Goal: Task Accomplishment & Management: Complete application form

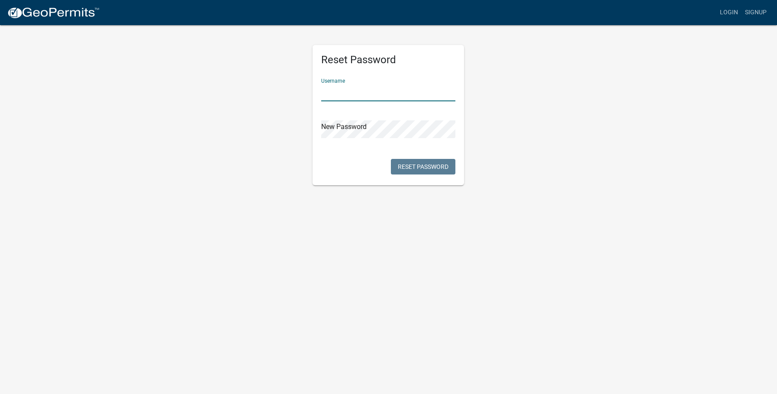
click at [388, 97] on input "text" at bounding box center [388, 93] width 134 height 18
type input "[EMAIL_ADDRESS][DOMAIN_NAME]"
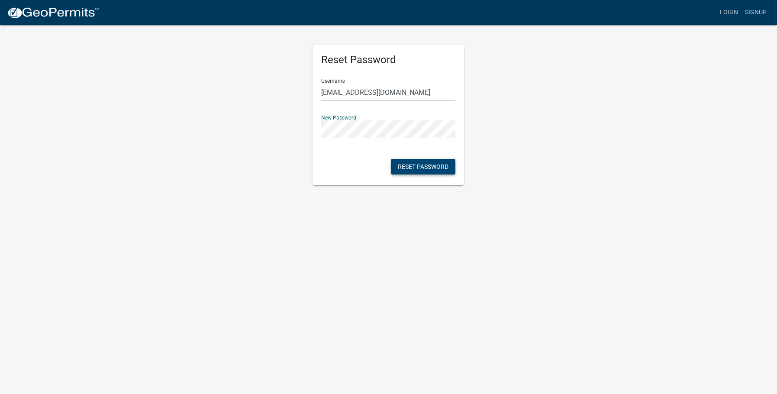
click at [433, 169] on button "Reset Password" at bounding box center [423, 167] width 65 height 16
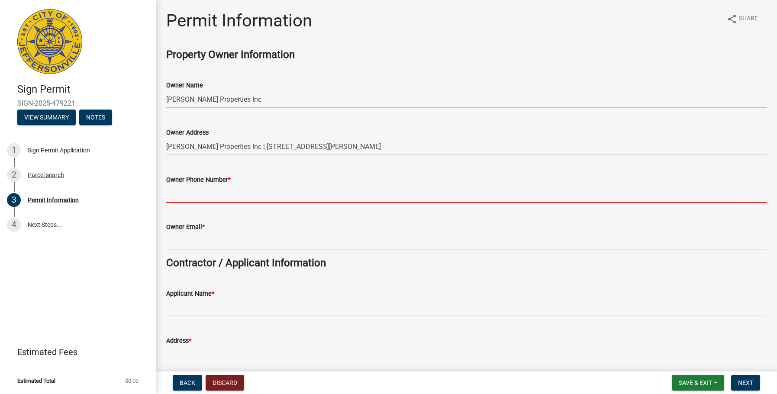
click at [253, 194] on input "Owner Phone Number *" at bounding box center [466, 194] width 601 height 18
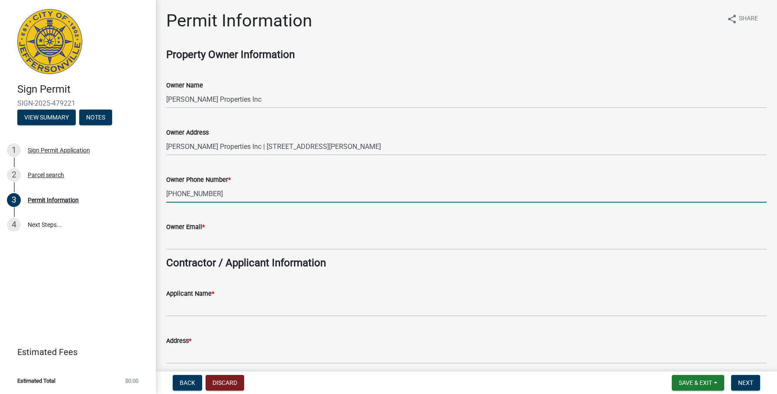
type input "[PHONE_NUMBER]"
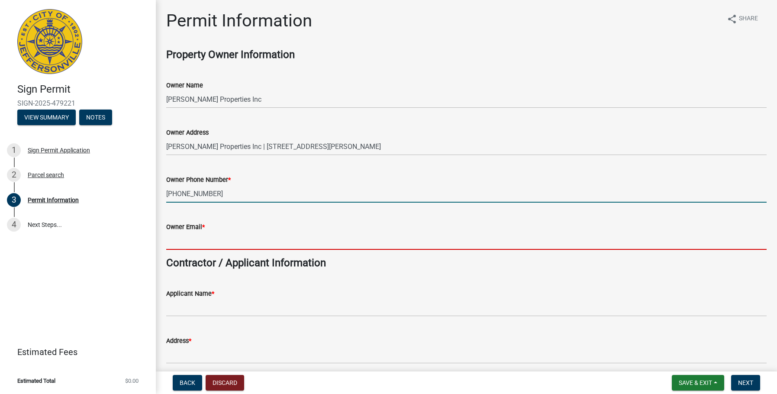
click at [208, 239] on input "Owner Email *" at bounding box center [466, 241] width 601 height 18
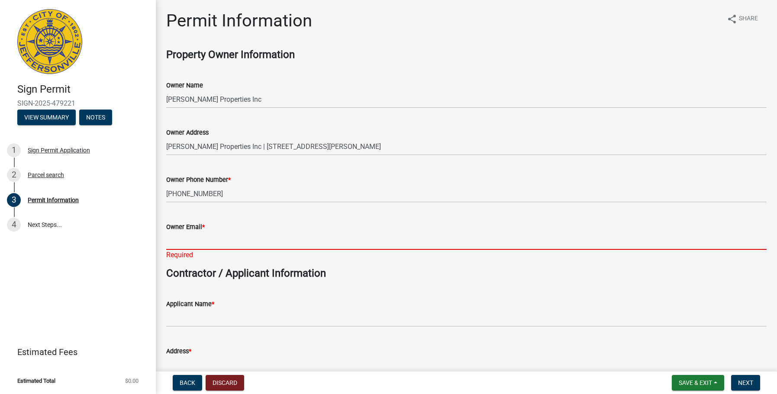
paste input "[EMAIL_ADDRESS][DOMAIN_NAME]"
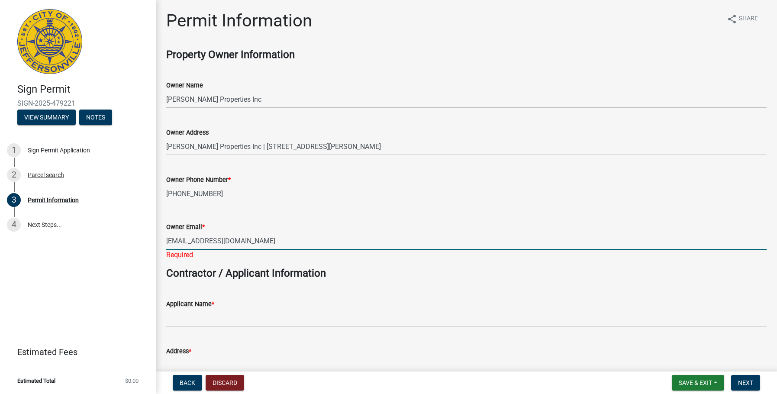
type input "[EMAIL_ADDRESS][DOMAIN_NAME]"
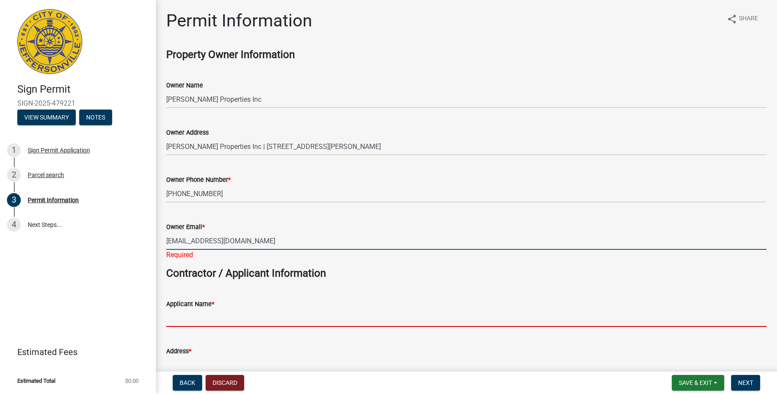
click at [242, 317] on wm-data-entity-input "Applicant Name *" at bounding box center [466, 310] width 601 height 47
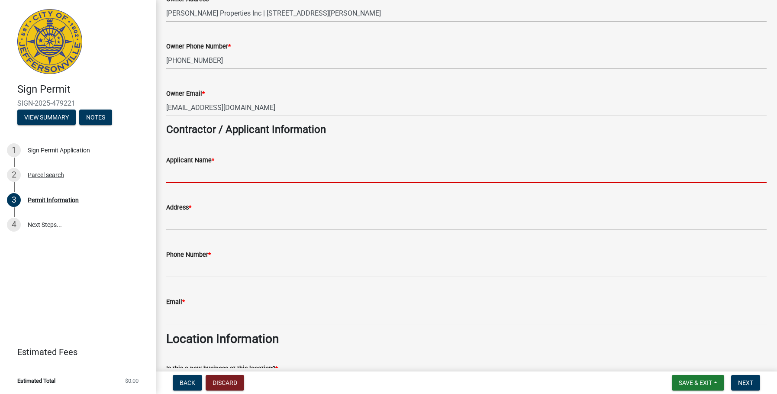
scroll to position [101, 0]
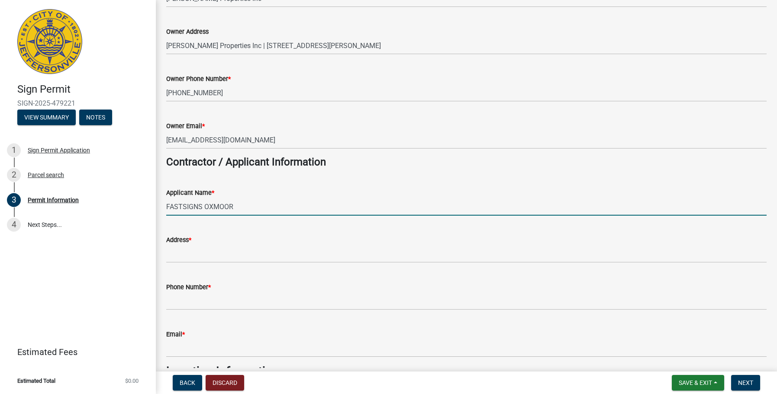
type input "FASTSIGNS OXMOOR"
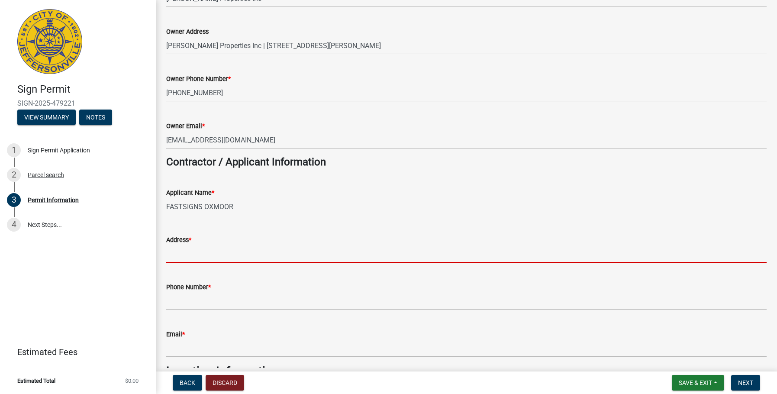
click at [324, 259] on input "Address *" at bounding box center [466, 254] width 601 height 18
type input "[STREET_ADDRESS][PERSON_NAME]"
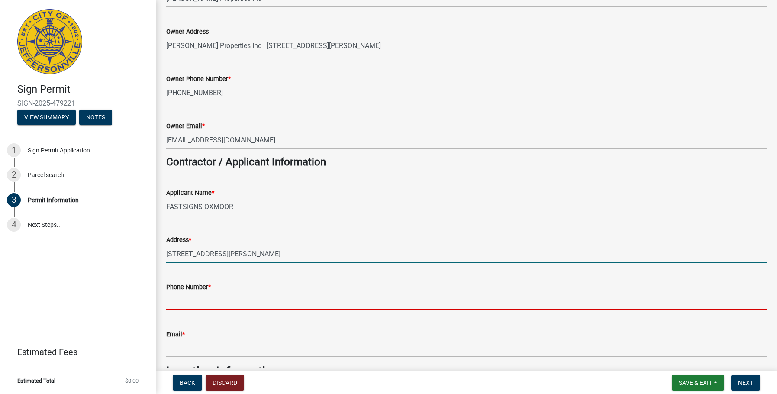
type input "5022767446"
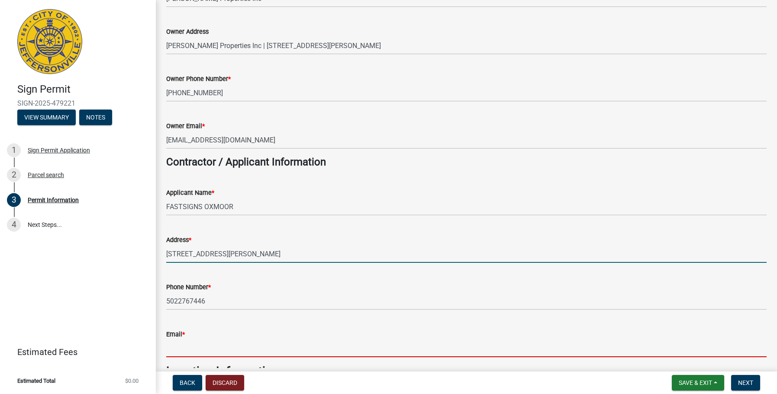
type input "[EMAIL_ADDRESS][DOMAIN_NAME]"
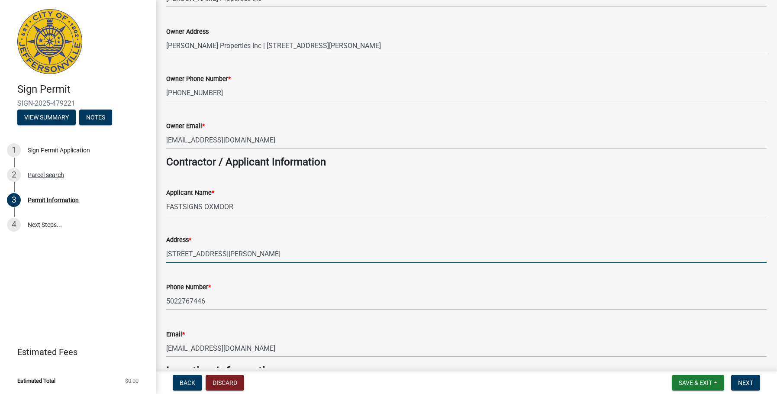
type input "FASTSIGNS of [GEOGRAPHIC_DATA] - [PERSON_NAME]"
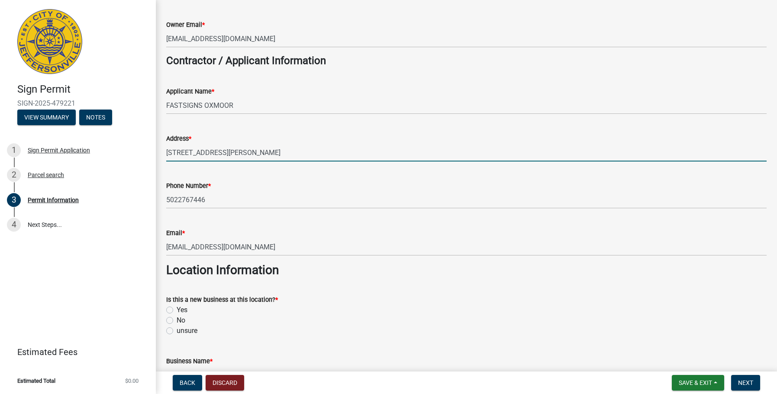
scroll to position [303, 0]
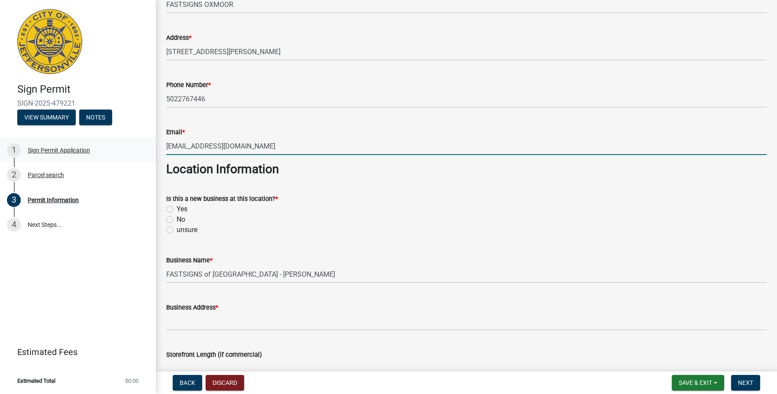
drag, startPoint x: 182, startPoint y: 148, endPoint x: 105, endPoint y: 142, distance: 76.9
click at [113, 143] on div "Sign Permit SIGN-2025-479221 View Summary Notes 1 Sign Permit Application 2 Par…" at bounding box center [388, 197] width 777 height 394
type input "[EMAIL_ADDRESS][DOMAIN_NAME]"
click at [177, 210] on label "Yes" at bounding box center [182, 209] width 11 height 10
click at [177, 210] on input "Yes" at bounding box center [180, 207] width 6 height 6
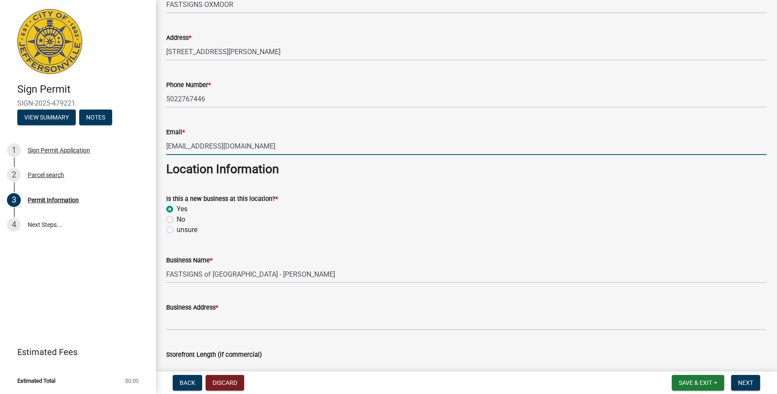
radio input "true"
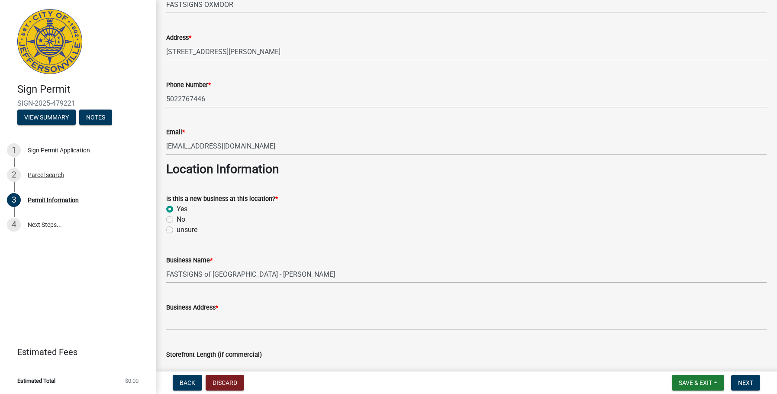
scroll to position [404, 0]
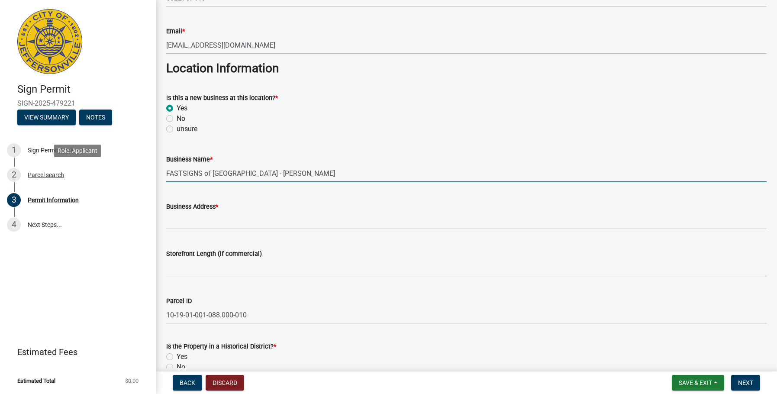
drag, startPoint x: 286, startPoint y: 175, endPoint x: -34, endPoint y: 165, distance: 319.8
click at [0, 165] on html "Internet Explorer does NOT work with GeoPermits. Get a new browser for more sec…" at bounding box center [388, 197] width 777 height 394
type input "Early Learning Childcare"
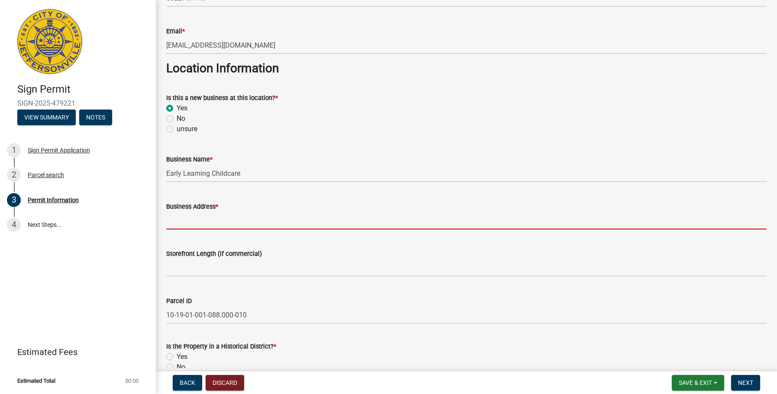
click at [220, 216] on input "Business Address *" at bounding box center [466, 221] width 601 height 18
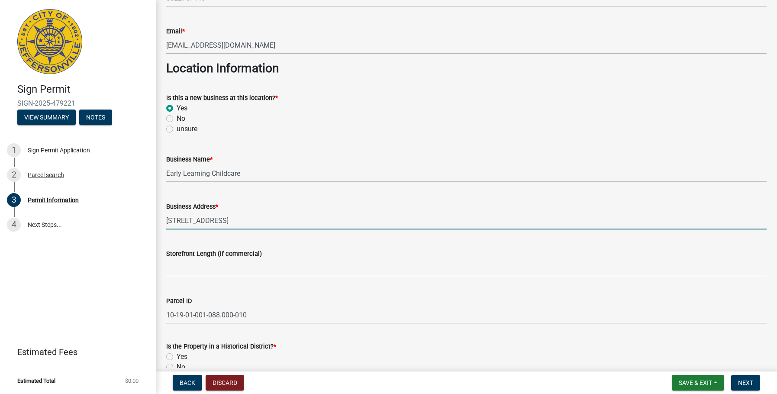
type input "[STREET_ADDRESS]"
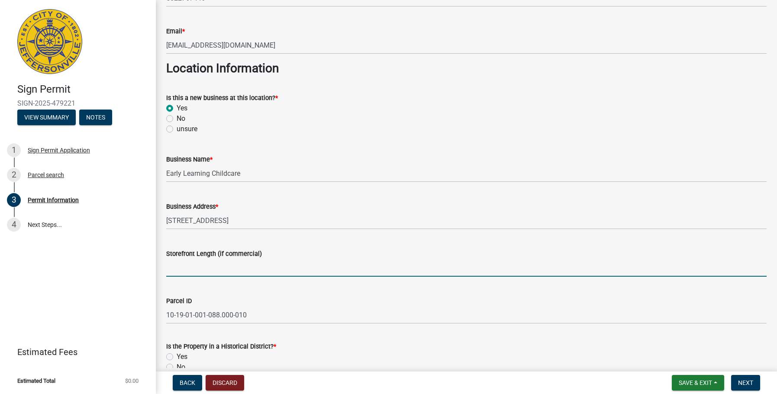
click at [345, 271] on input "Storefront Length (if commercial)" at bounding box center [466, 268] width 601 height 18
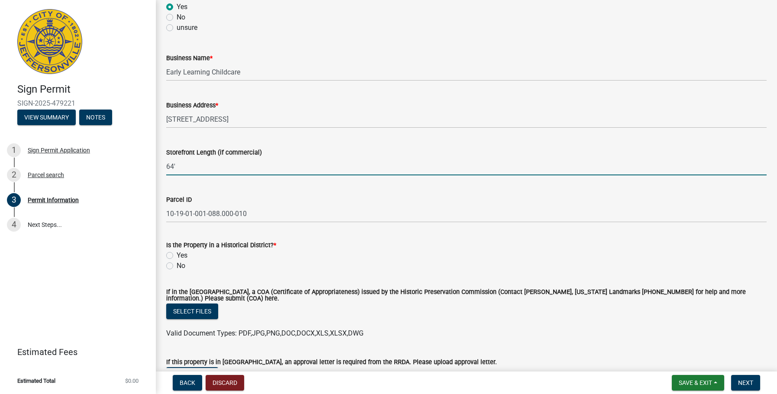
type input "64'"
click at [177, 264] on label "No" at bounding box center [181, 266] width 9 height 10
click at [177, 264] on input "No" at bounding box center [180, 264] width 6 height 6
radio input "true"
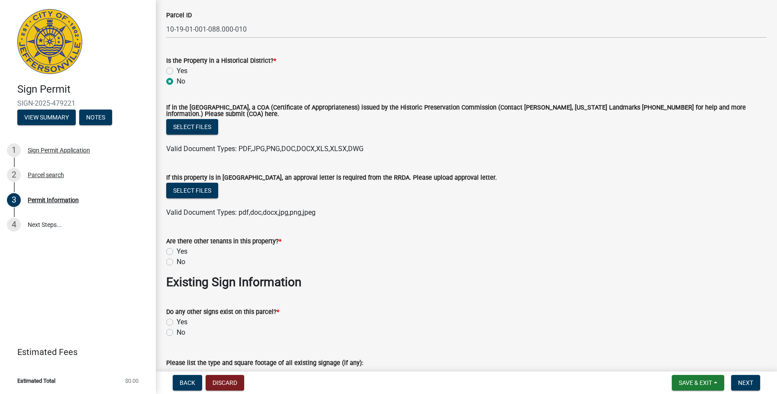
scroll to position [707, 0]
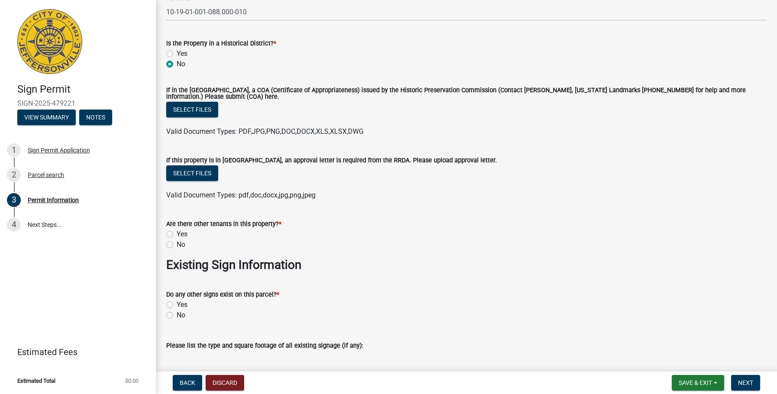
click at [177, 234] on label "Yes" at bounding box center [182, 234] width 11 height 10
click at [177, 234] on input "Yes" at bounding box center [180, 232] width 6 height 6
radio input "true"
click at [177, 303] on label "Yes" at bounding box center [182, 305] width 11 height 10
click at [177, 303] on input "Yes" at bounding box center [180, 303] width 6 height 6
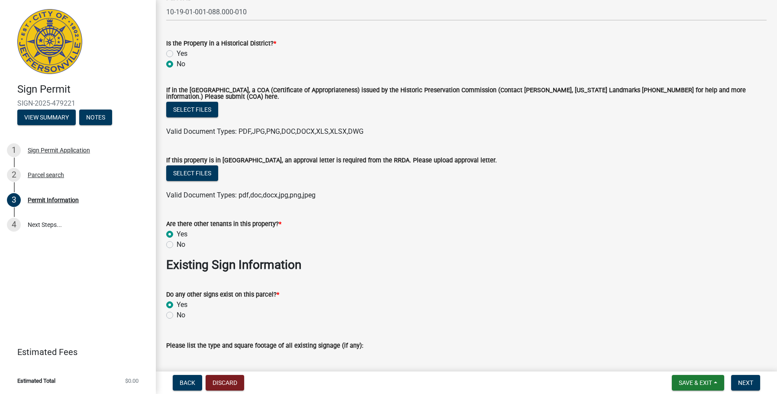
radio input "true"
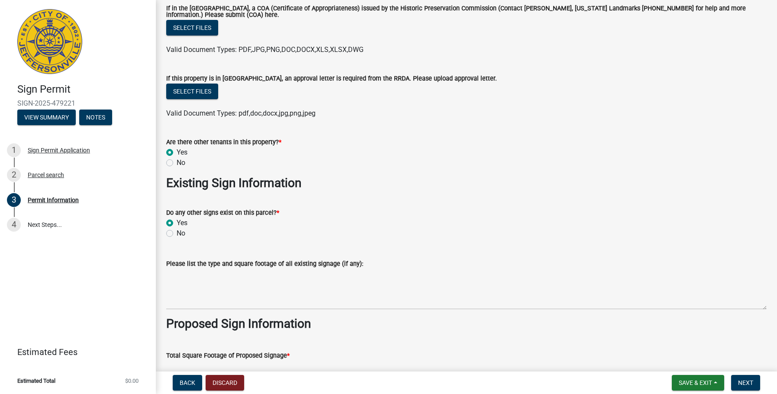
scroll to position [809, 0]
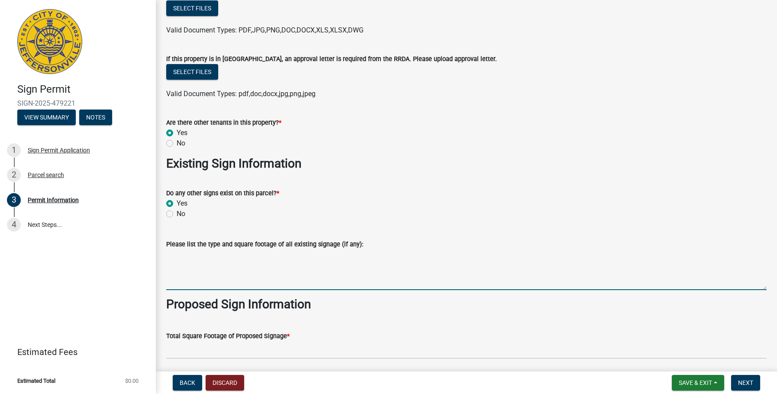
click at [222, 277] on textarea "Please list the type and square footage of all existing signage (if any):" at bounding box center [466, 269] width 601 height 41
type textarea "Cabinet Sign - 60 sq ft Cabinet Sign - 30 sq ft Cabinet Sign - 36 sq ft Channel…"
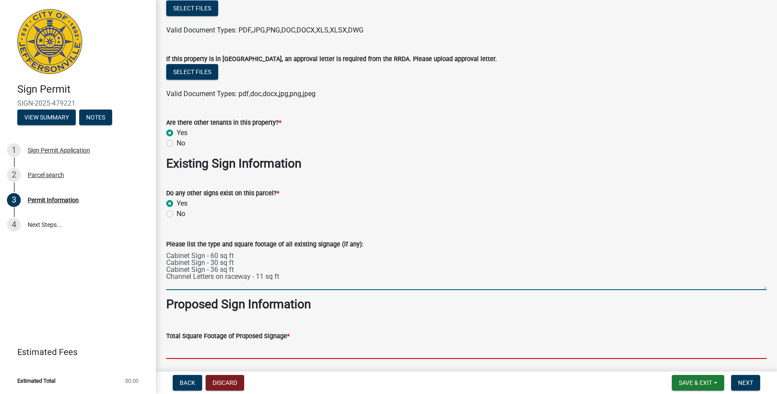
click at [234, 352] on input "text" at bounding box center [466, 350] width 601 height 18
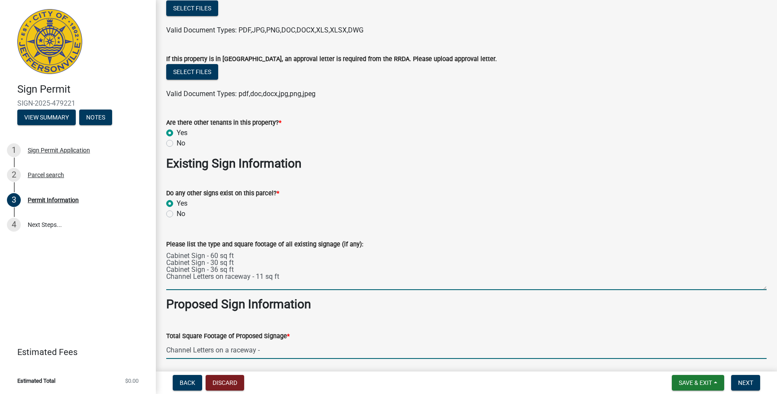
type input "0"
click at [225, 277] on textarea "Cabinet Sign - 60 sq ft Cabinet Sign - 30 sq ft Cabinet Sign - 36 sq ft Channel…" at bounding box center [466, 269] width 601 height 41
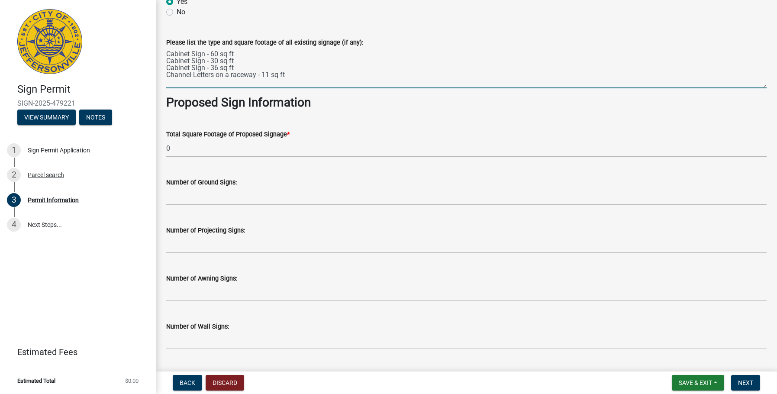
scroll to position [1112, 0]
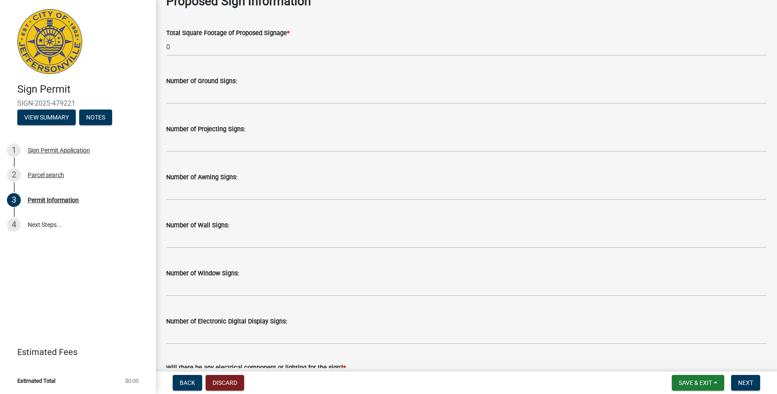
type textarea "Cabinet Sign - 60 sq ft Cabinet Sign - 30 sq ft Cabinet Sign - 36 sq ft Channel…"
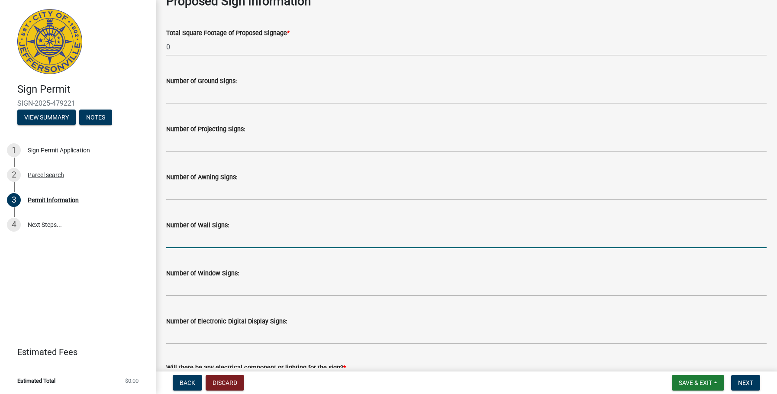
click at [212, 237] on input "text" at bounding box center [466, 239] width 601 height 18
type input "1"
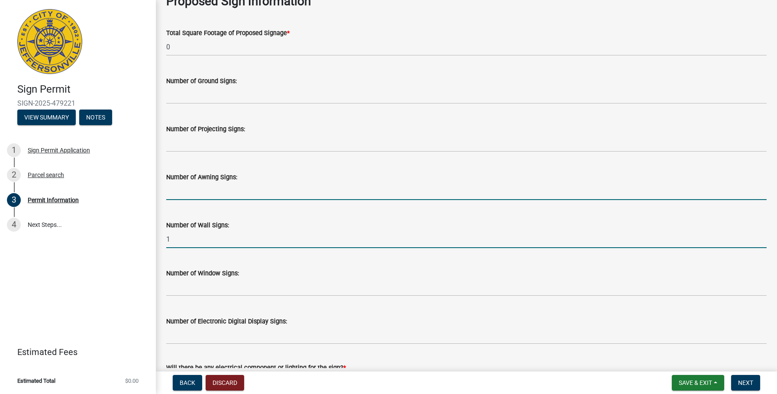
click at [227, 189] on input "text" at bounding box center [466, 191] width 601 height 18
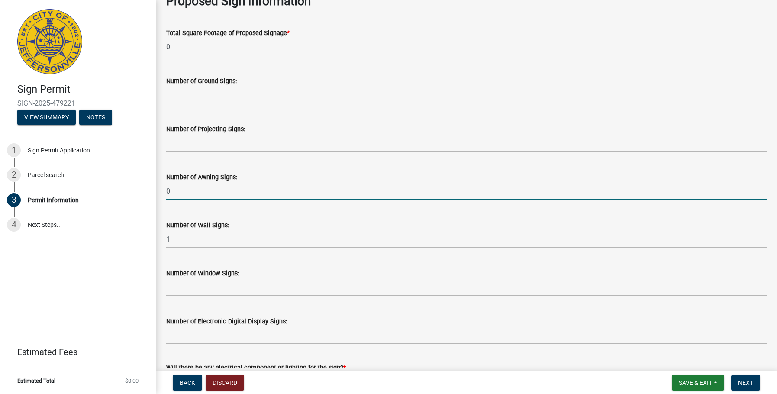
type input "0"
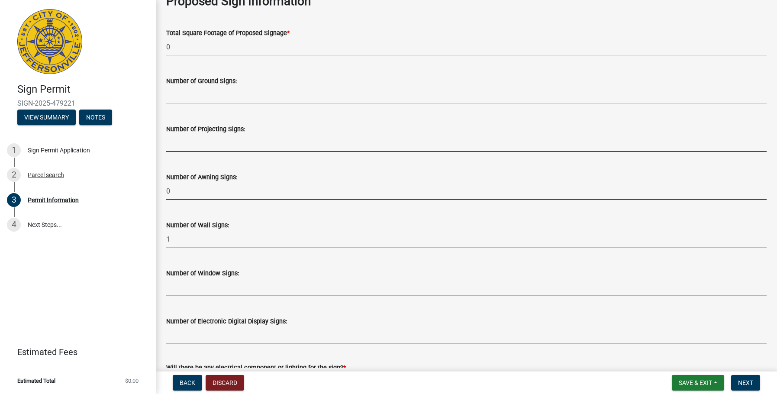
click at [225, 145] on input "text" at bounding box center [466, 143] width 601 height 18
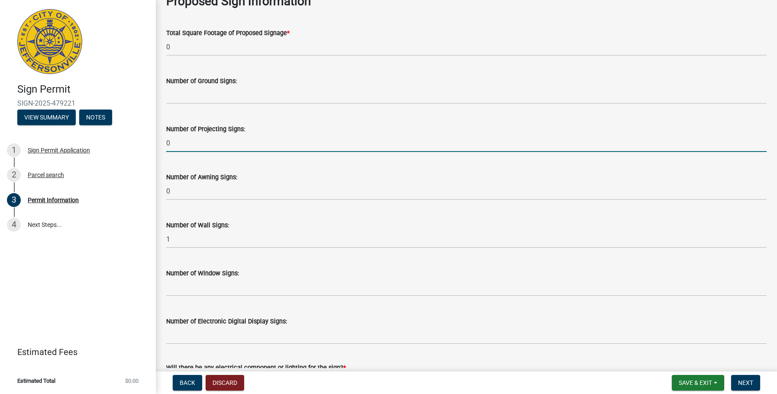
type input "0"
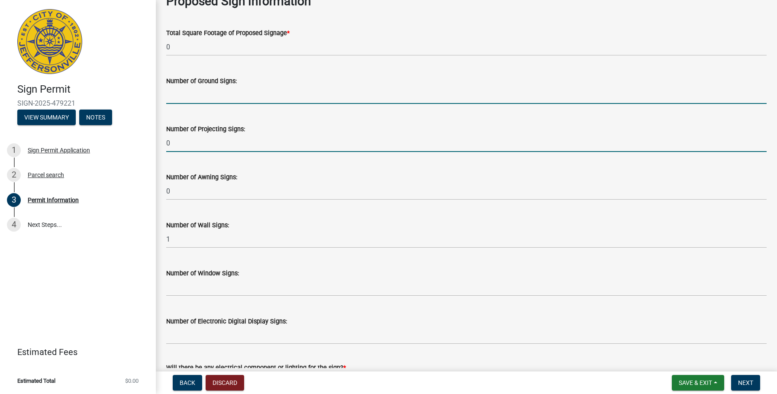
click at [239, 95] on input "text" at bounding box center [466, 95] width 601 height 18
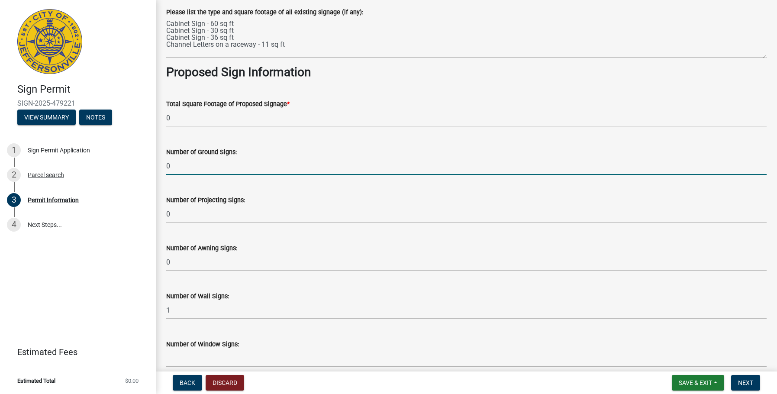
scroll to position [1010, 0]
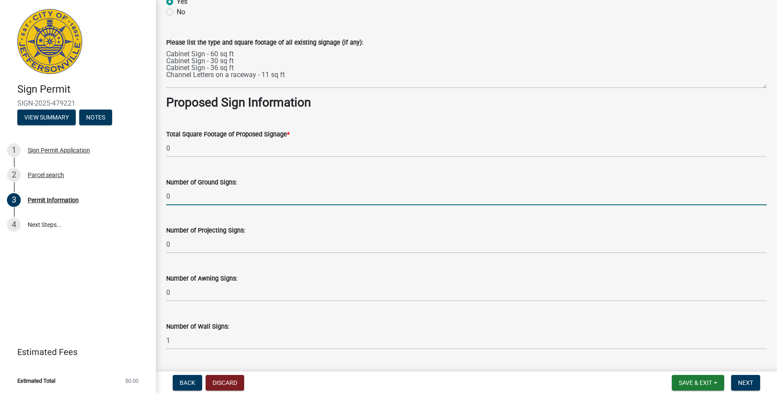
type input "0"
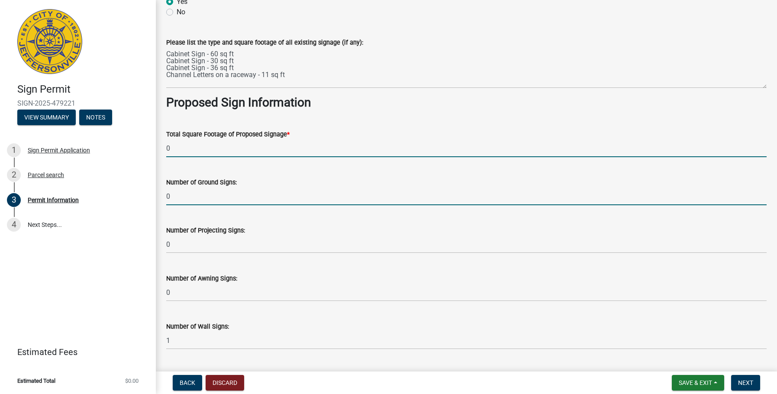
click at [180, 148] on input "0" at bounding box center [466, 148] width 601 height 18
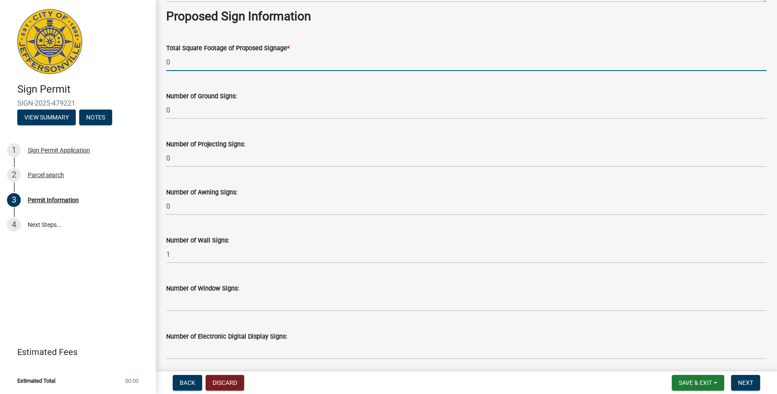
scroll to position [1213, 0]
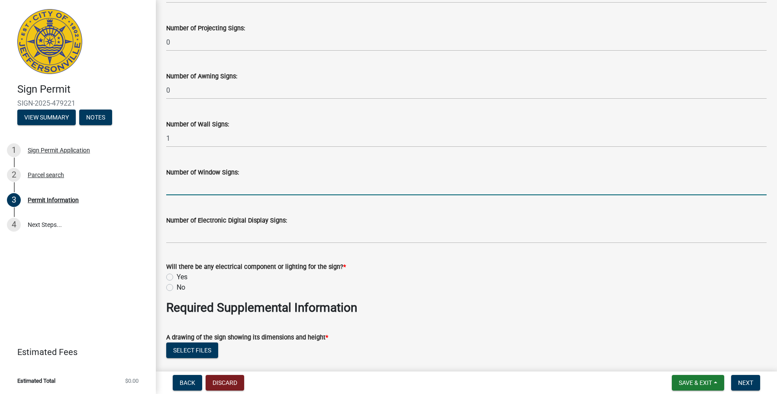
click at [206, 186] on input "text" at bounding box center [466, 187] width 601 height 18
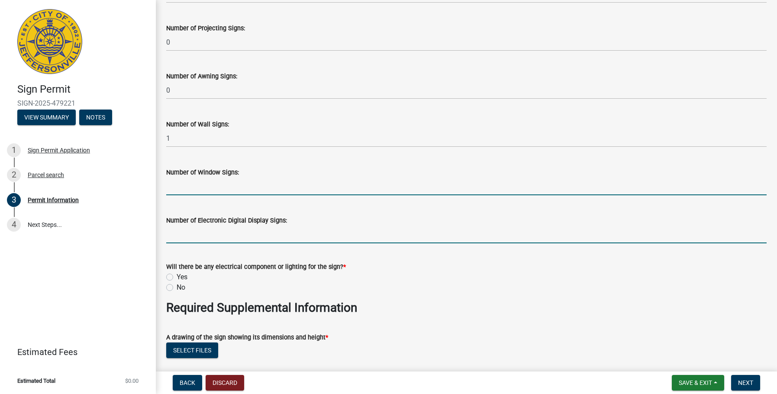
click at [269, 235] on input "text" at bounding box center [466, 235] width 601 height 18
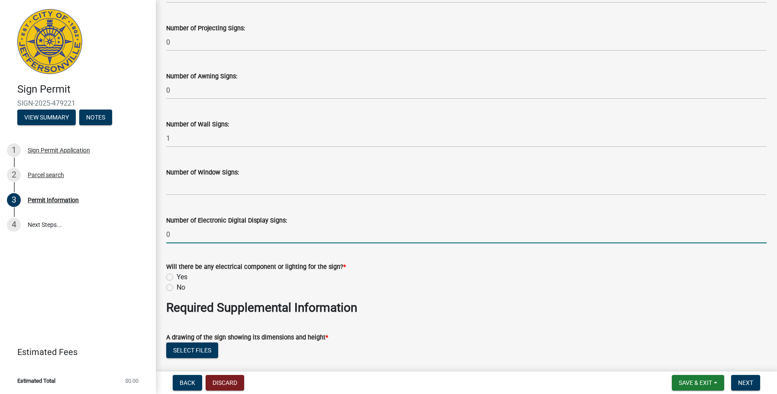
type input "0"
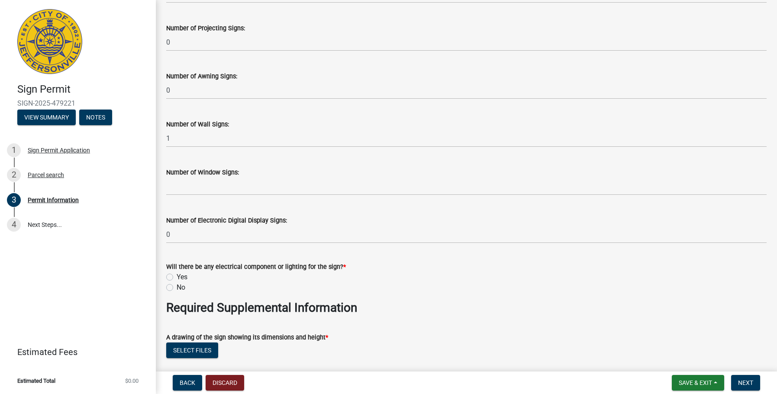
click at [177, 276] on label "Yes" at bounding box center [182, 277] width 11 height 10
click at [177, 276] on input "Yes" at bounding box center [180, 275] width 6 height 6
radio input "true"
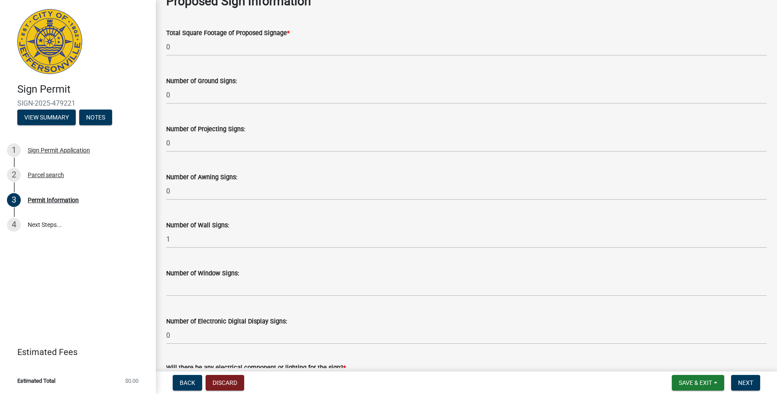
scroll to position [1010, 0]
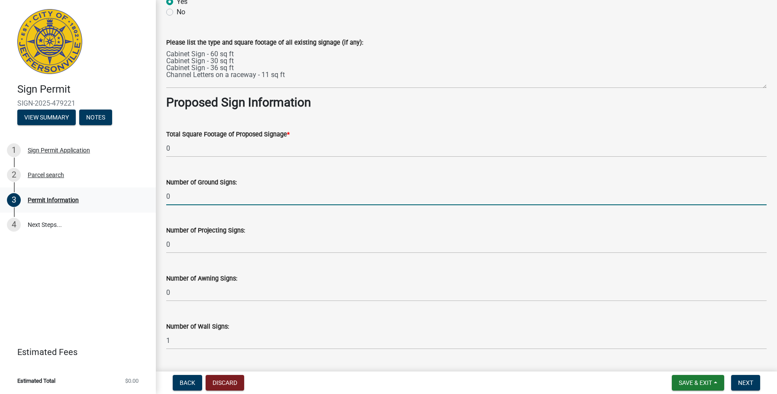
drag, startPoint x: 162, startPoint y: 198, endPoint x: 154, endPoint y: 198, distance: 7.4
click at [155, 198] on div "Sign Permit SIGN-2025-479221 View Summary Notes 1 Sign Permit Application 2 Par…" at bounding box center [388, 197] width 777 height 394
type input "2"
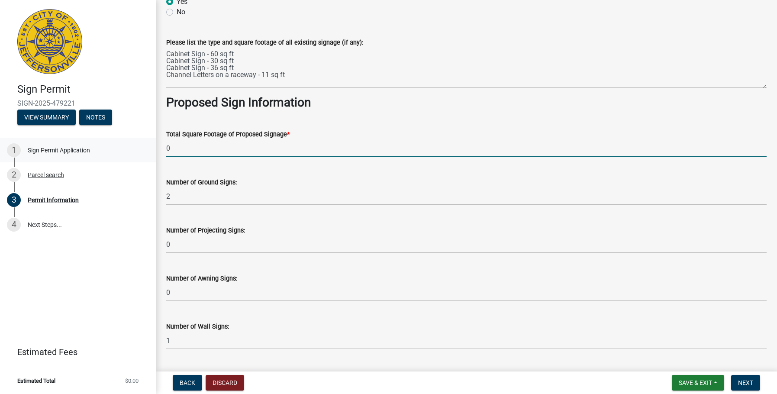
drag, startPoint x: 179, startPoint y: 144, endPoint x: 152, endPoint y: 145, distance: 27.7
click at [152, 145] on div "Sign Permit SIGN-2025-479221 View Summary Notes 1 Sign Permit Application 2 Par…" at bounding box center [388, 197] width 777 height 394
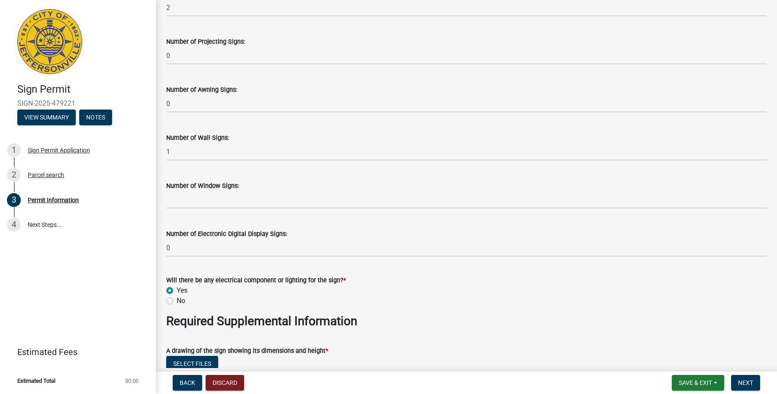
scroll to position [1213, 0]
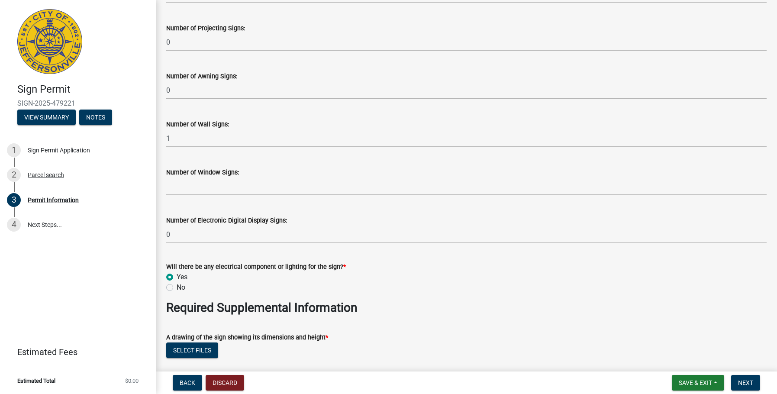
type input "45.83"
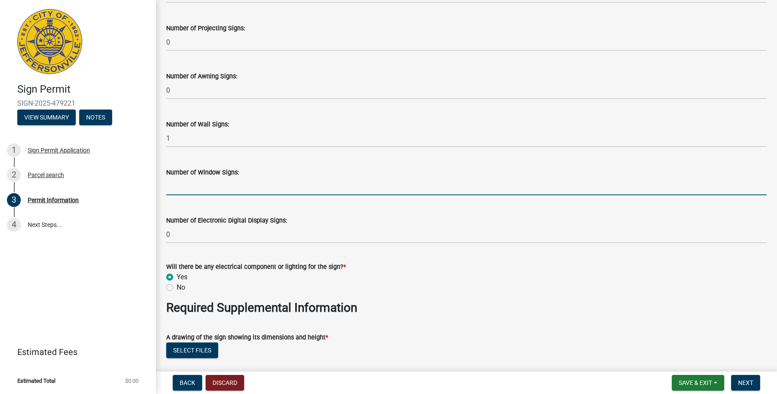
click at [175, 185] on input "text" at bounding box center [466, 187] width 601 height 18
click at [210, 188] on input "text" at bounding box center [466, 187] width 601 height 18
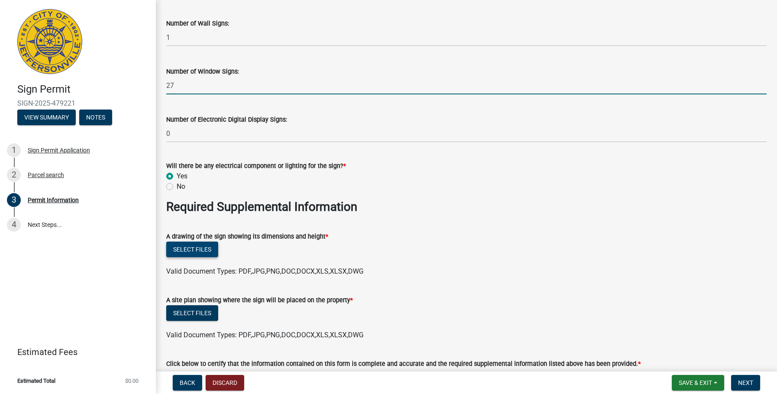
type input "27"
click at [189, 249] on button "Select files" at bounding box center [192, 250] width 52 height 16
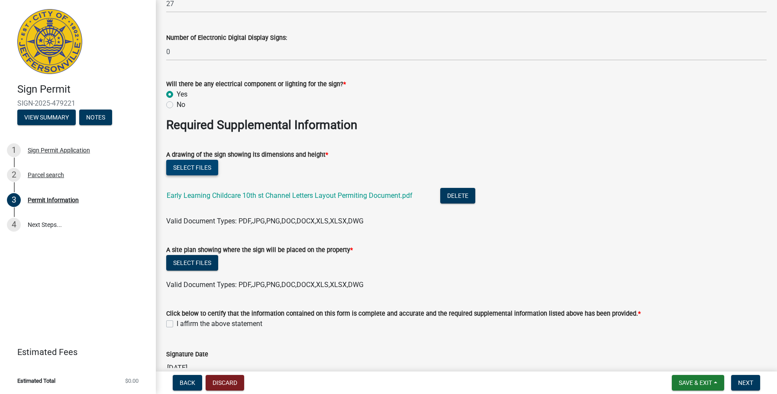
scroll to position [1415, 0]
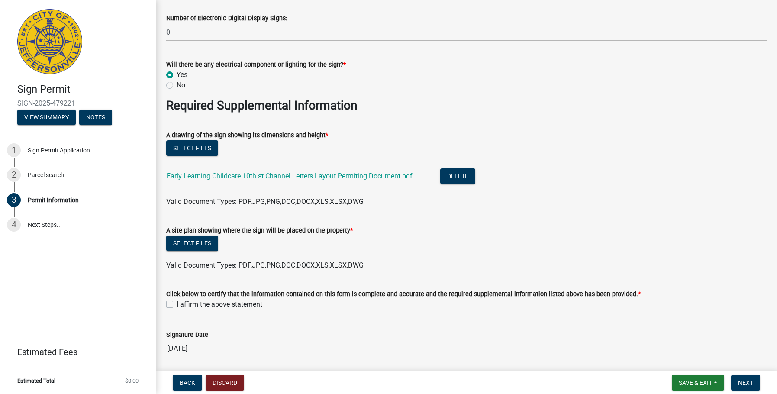
click at [177, 306] on label "I affirm the above statement" at bounding box center [220, 304] width 86 height 10
click at [177, 305] on input "I affirm the above statement" at bounding box center [180, 302] width 6 height 6
checkbox input "true"
